Goal: Browse casually: Explore the website without a specific task or goal

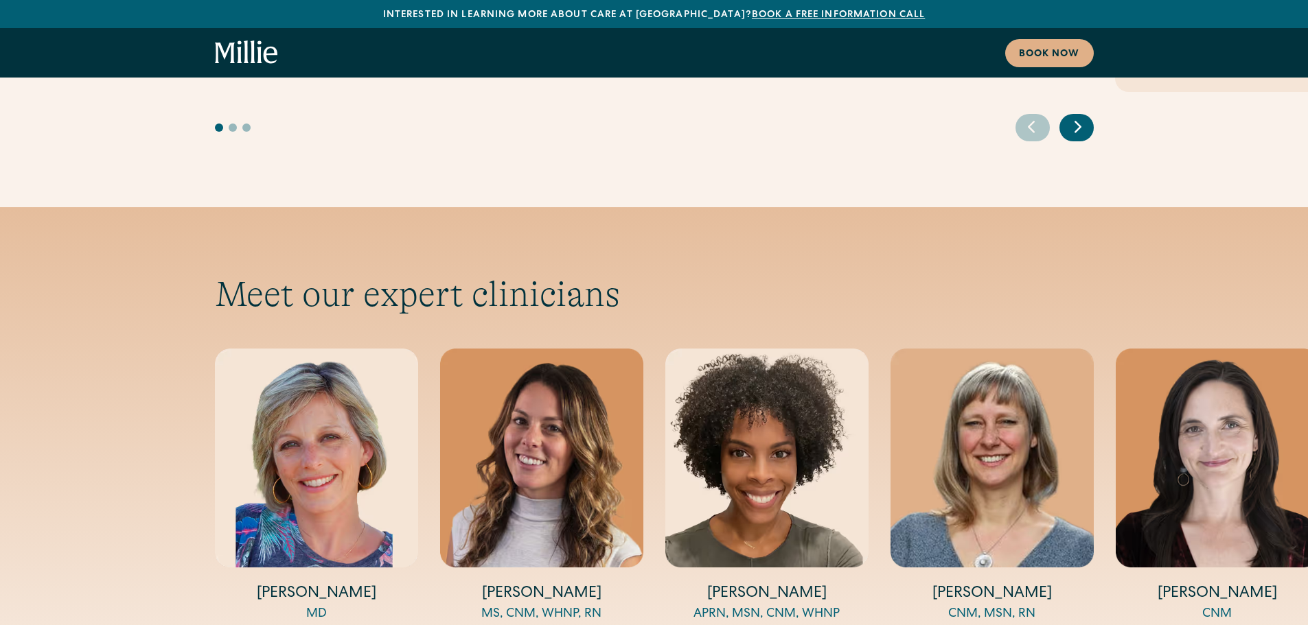
scroll to position [4462, 0]
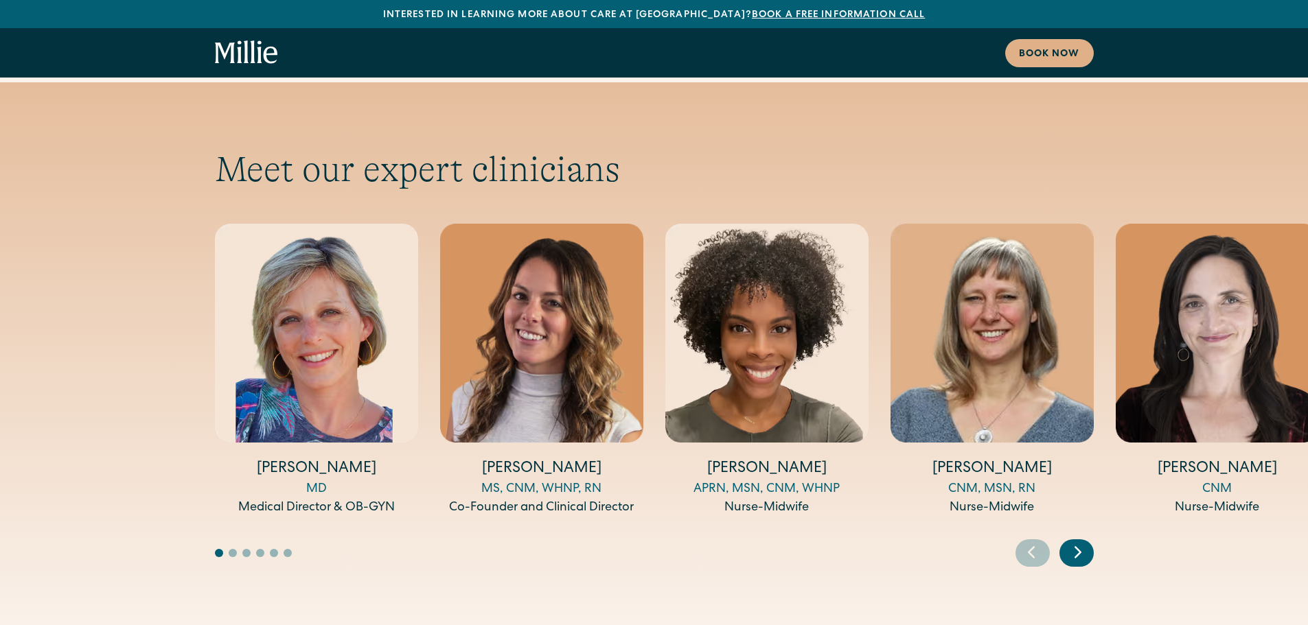
click at [1070, 542] on icon "Next slide" at bounding box center [1077, 552] width 21 height 21
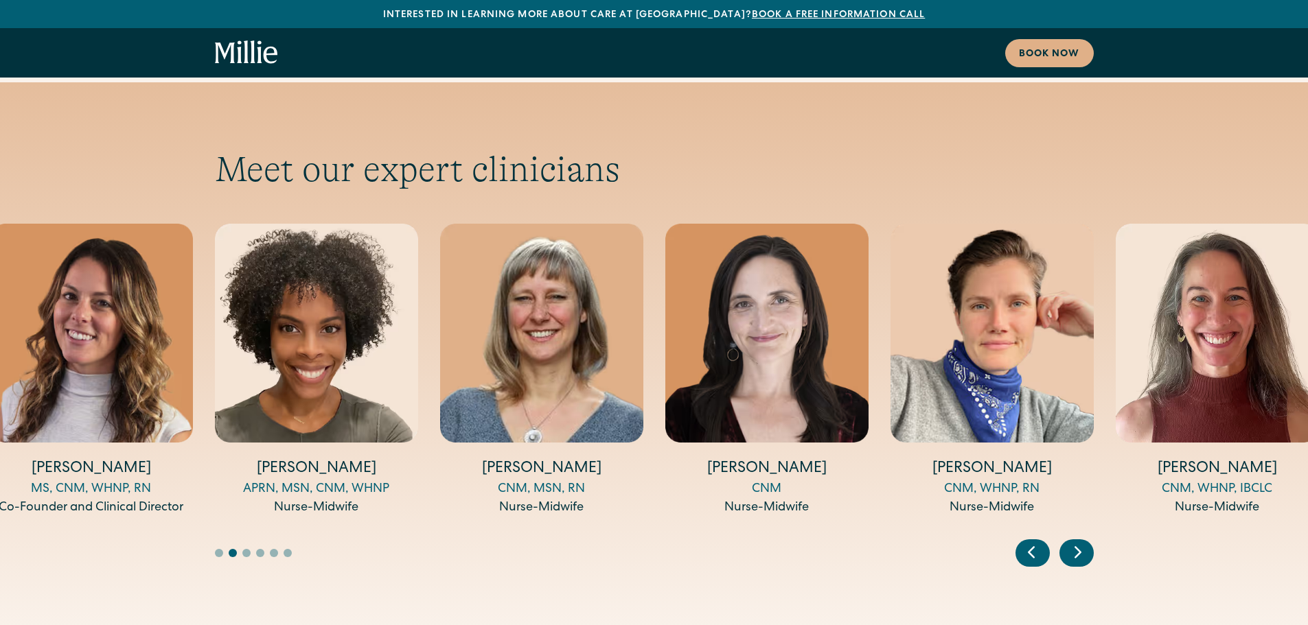
click at [1070, 542] on icon "Next slide" at bounding box center [1077, 552] width 21 height 21
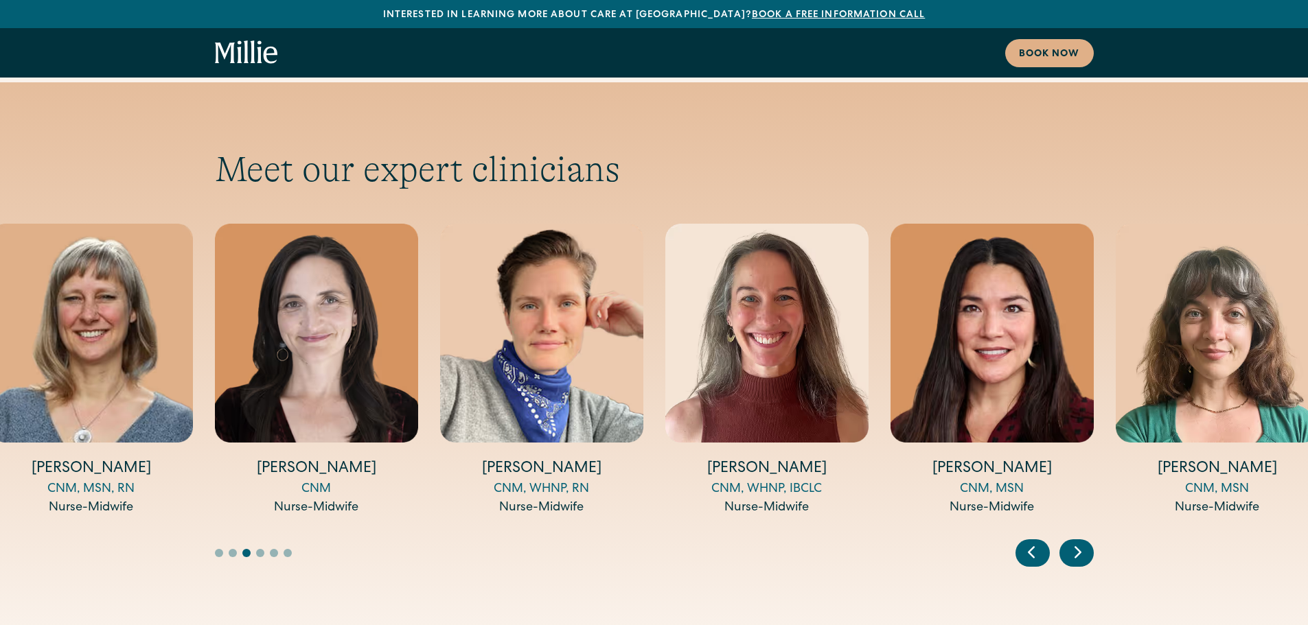
click at [1076, 542] on icon "Next slide" at bounding box center [1077, 552] width 21 height 21
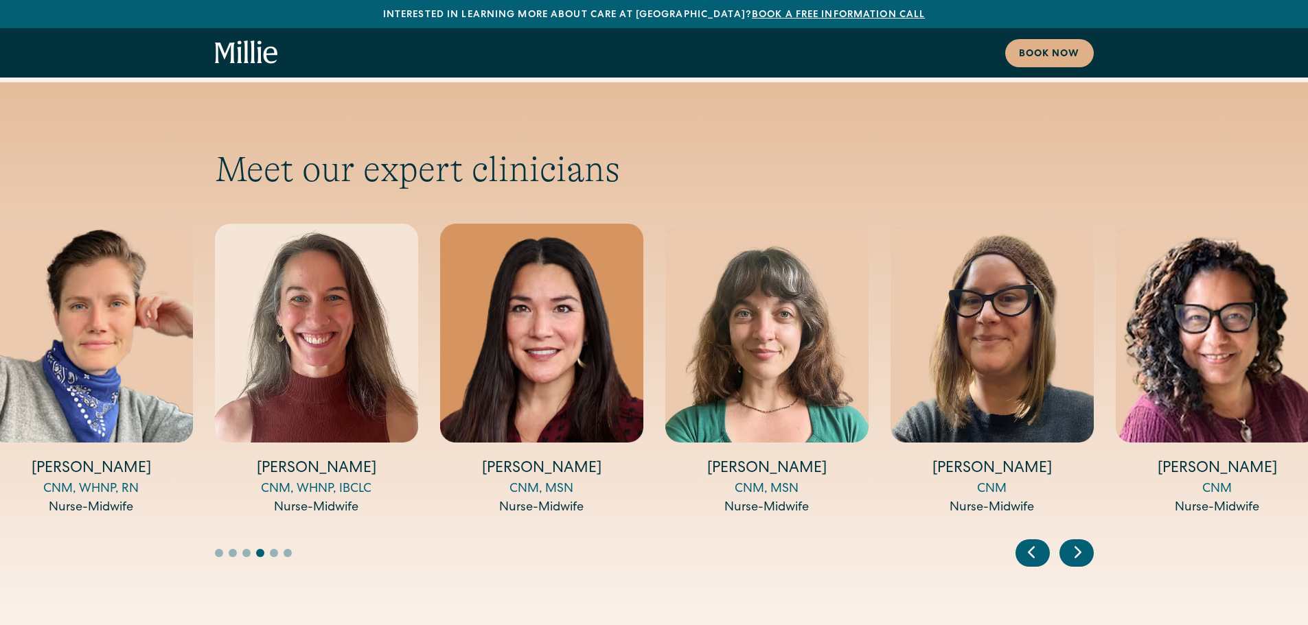
click at [1081, 542] on icon "Next slide" at bounding box center [1077, 552] width 21 height 21
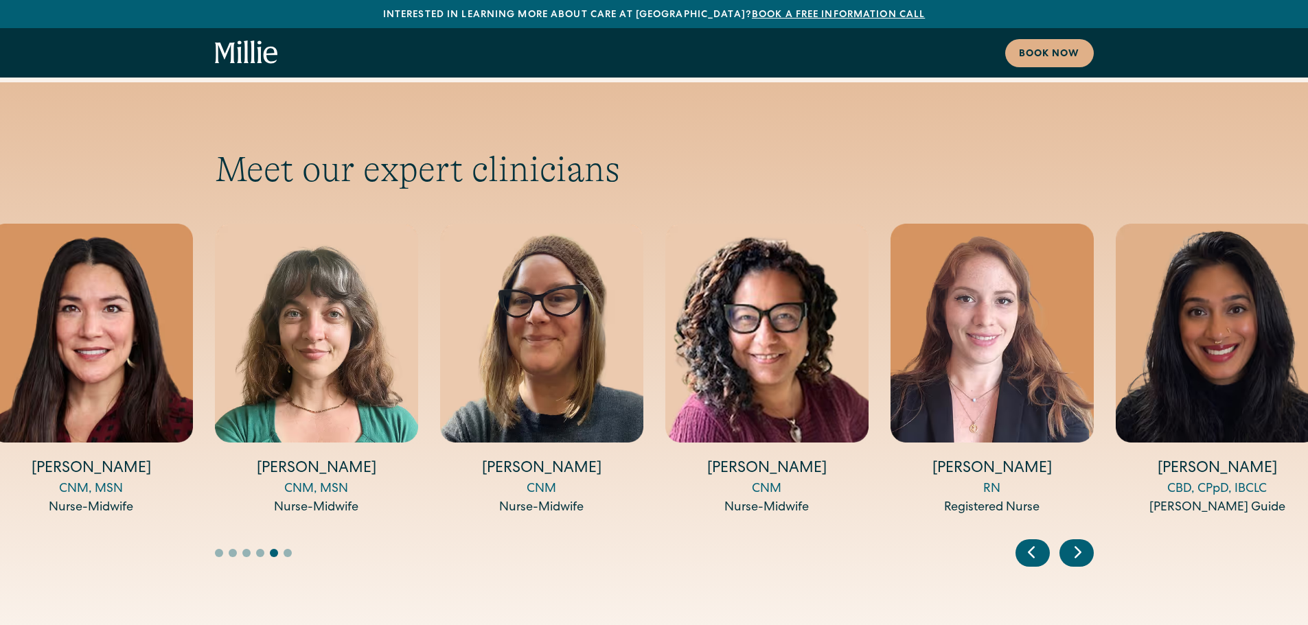
click at [1081, 542] on icon "Next slide" at bounding box center [1077, 552] width 21 height 21
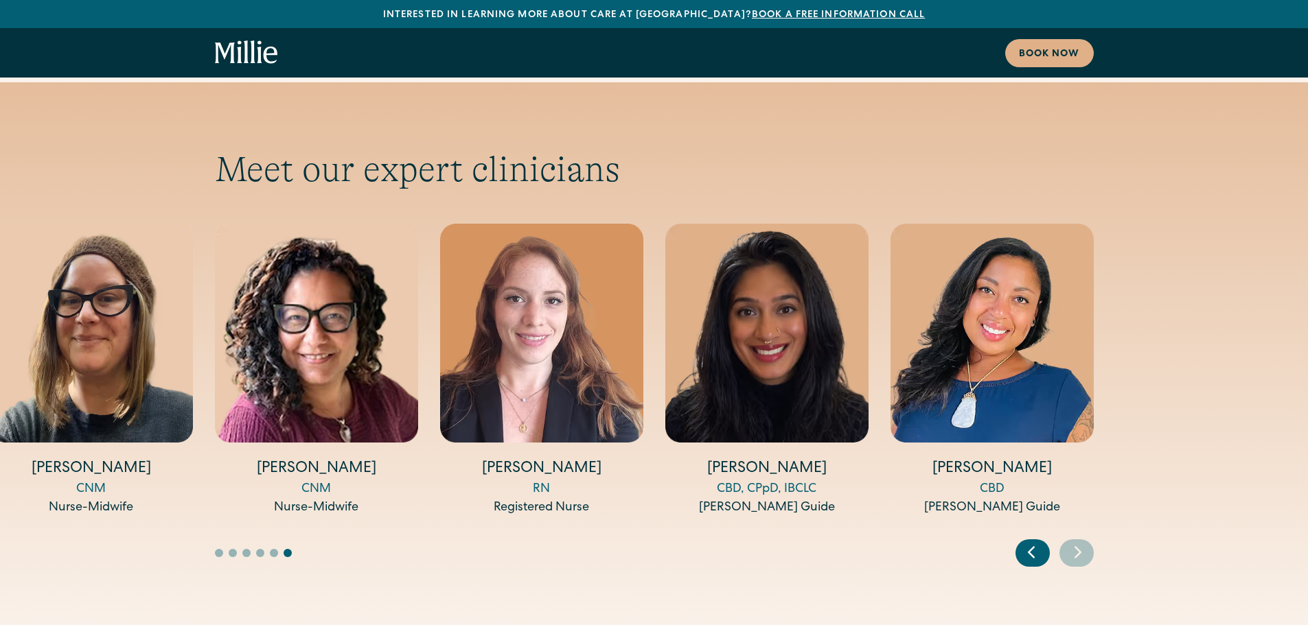
click at [1023, 542] on icon "Previous slide" at bounding box center [1031, 552] width 21 height 21
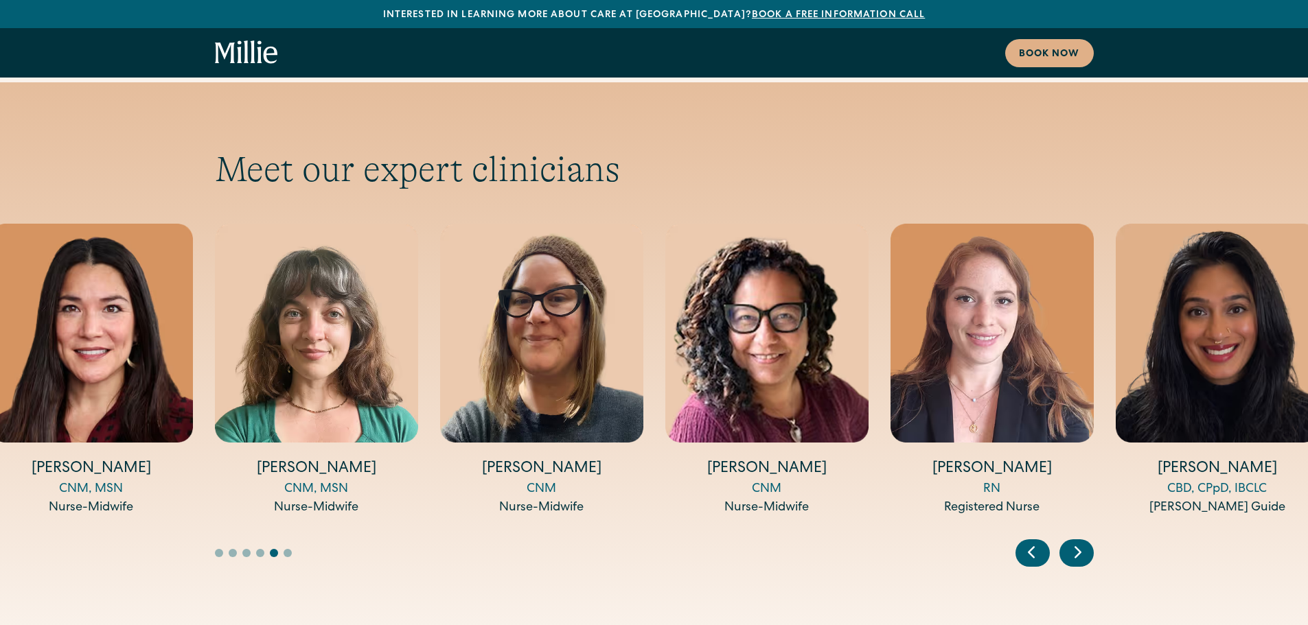
click at [1023, 542] on icon "Previous slide" at bounding box center [1031, 552] width 21 height 21
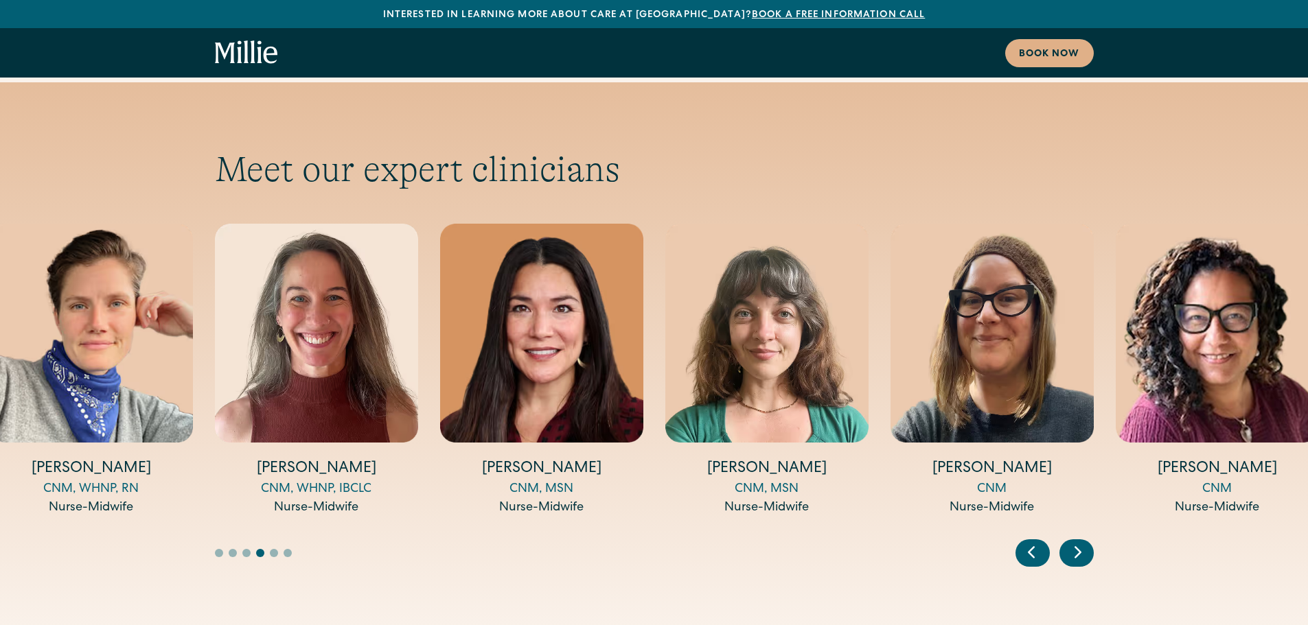
click at [1023, 542] on icon "Previous slide" at bounding box center [1031, 552] width 21 height 21
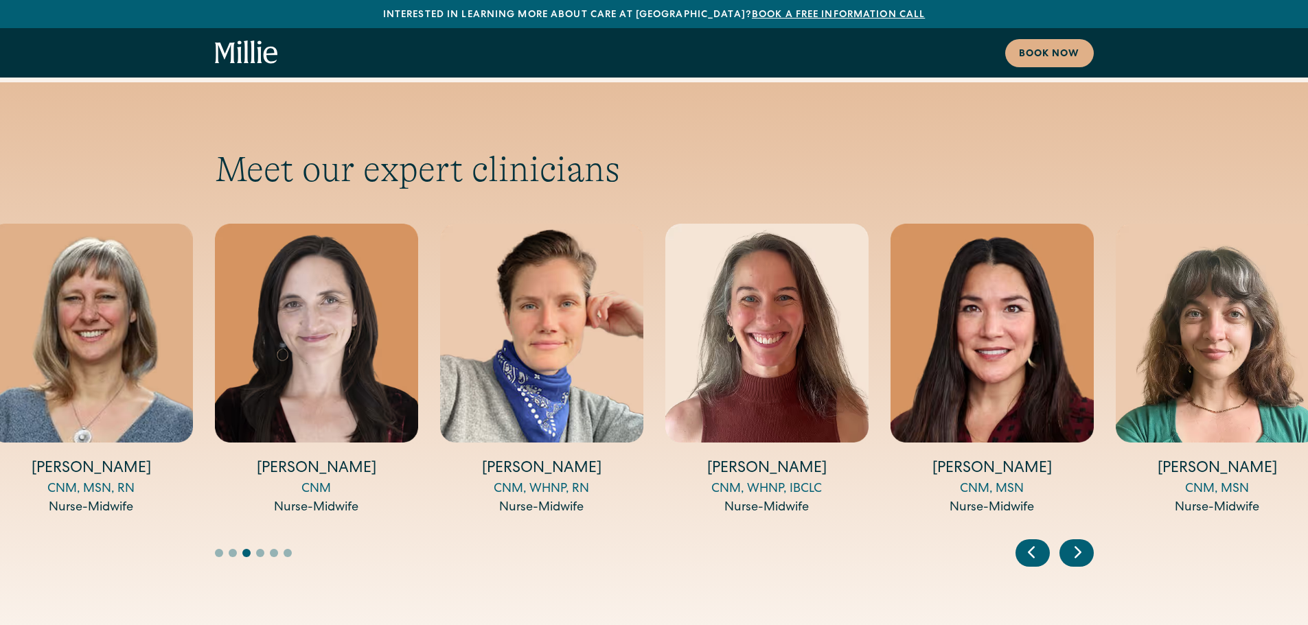
click at [1023, 542] on icon "Previous slide" at bounding box center [1031, 552] width 21 height 21
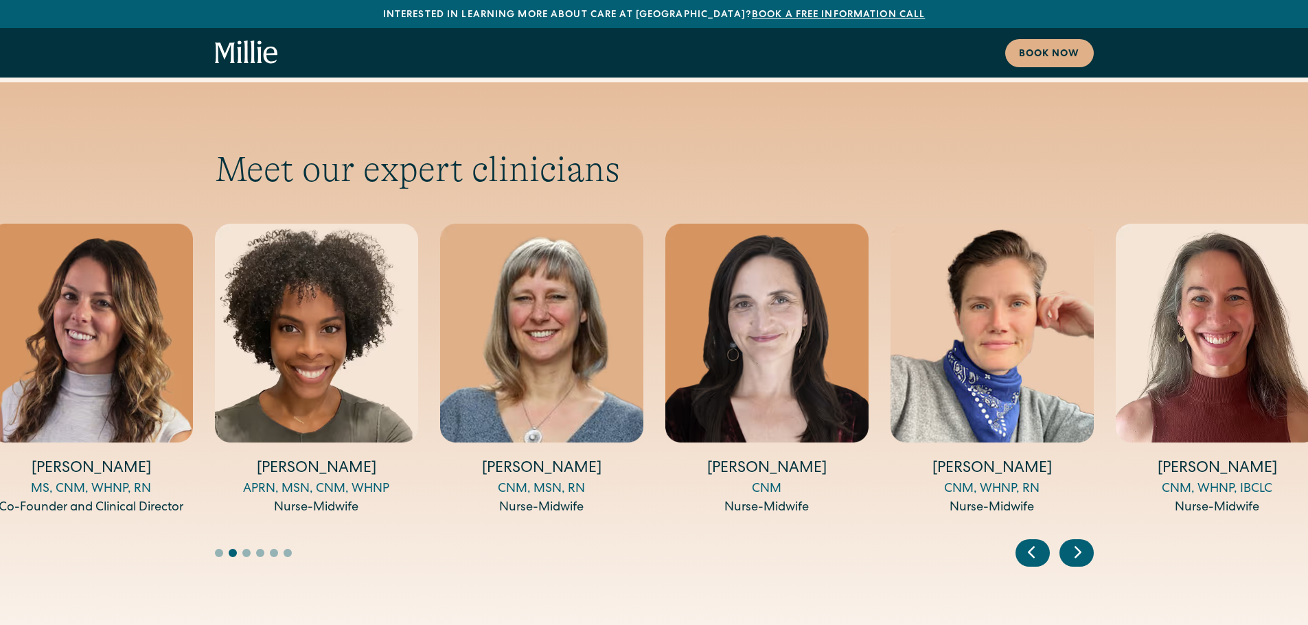
click at [1023, 542] on icon "Previous slide" at bounding box center [1031, 552] width 21 height 21
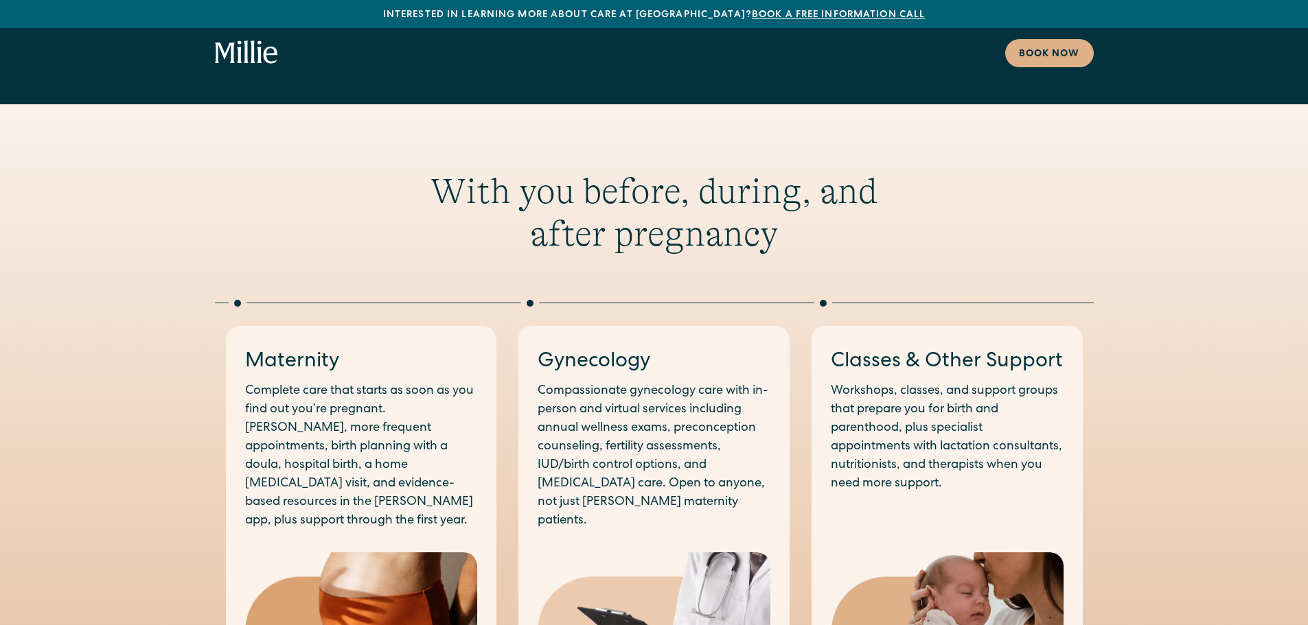
scroll to position [0, 0]
